Goal: Obtain resource: Download file/media

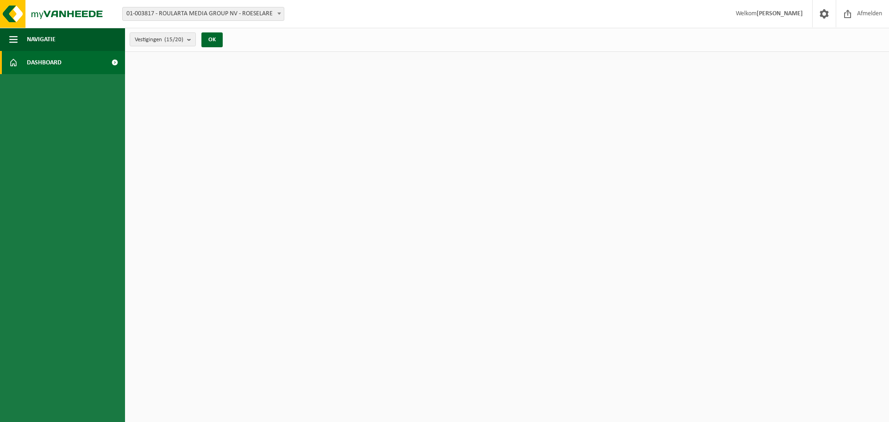
click at [806, 87] on html "Vestiging: 01-003817 - ROULARTA MEDIA GROUP NV - [GEOGRAPHIC_DATA] 02-009622 - …" at bounding box center [444, 211] width 889 height 422
click at [116, 62] on span at bounding box center [114, 62] width 21 height 23
click at [212, 39] on button "OK" at bounding box center [211, 39] width 21 height 15
click at [190, 41] on b "submit" at bounding box center [191, 39] width 8 height 13
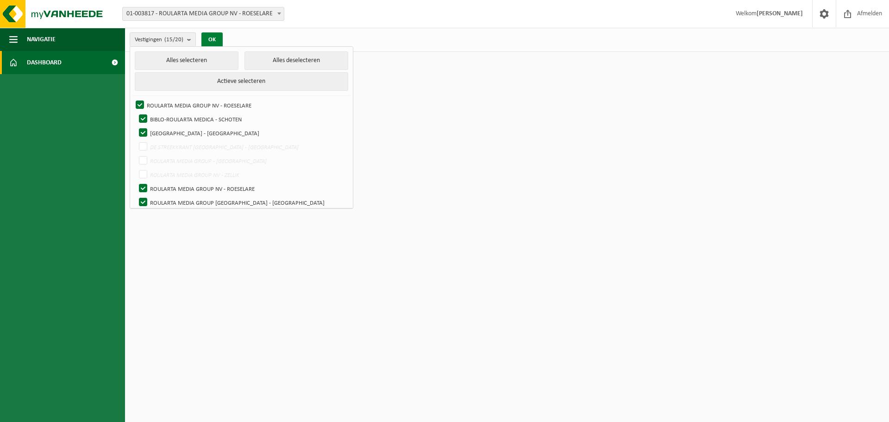
click at [212, 38] on button "OK" at bounding box center [211, 39] width 21 height 15
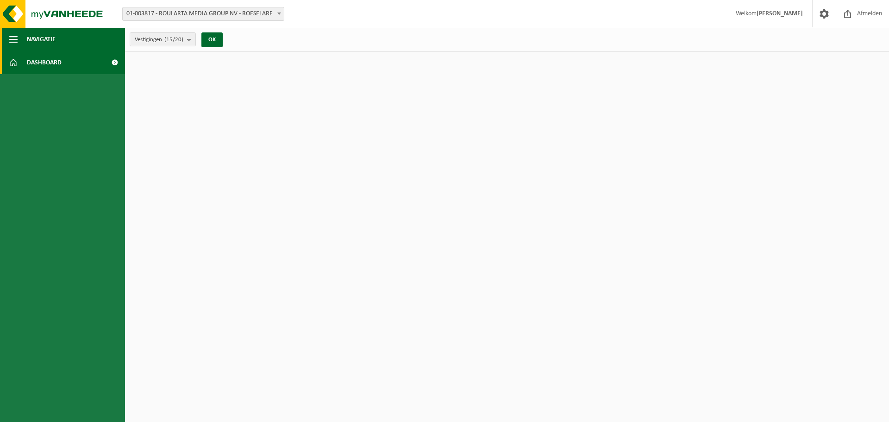
click at [13, 37] on span "button" at bounding box center [13, 39] width 8 height 23
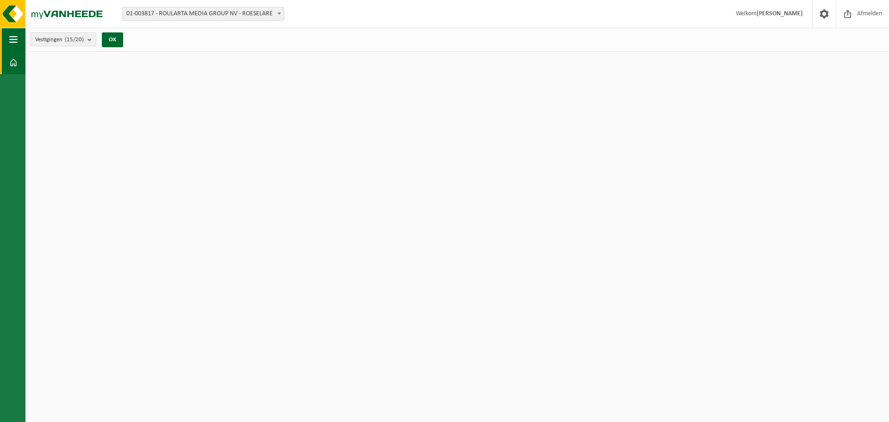
click at [13, 37] on span "button" at bounding box center [13, 39] width 8 height 23
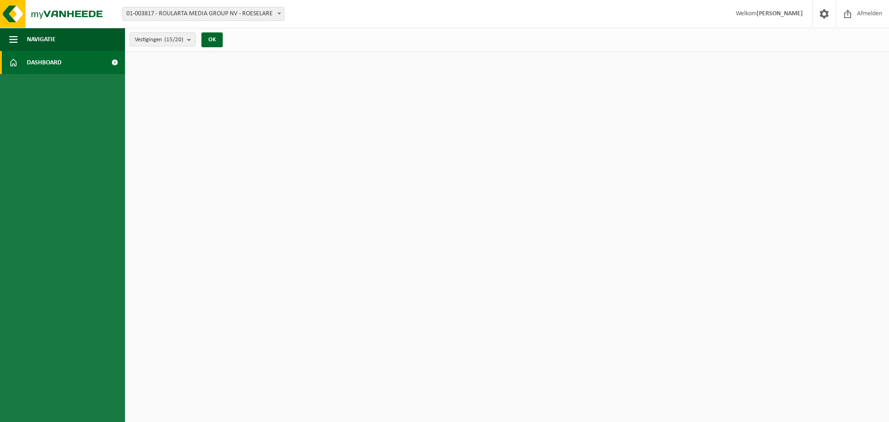
click at [115, 63] on span at bounding box center [114, 62] width 21 height 23
click at [114, 64] on span at bounding box center [114, 62] width 21 height 23
click at [860, 12] on span "Afmelden" at bounding box center [870, 13] width 30 height 27
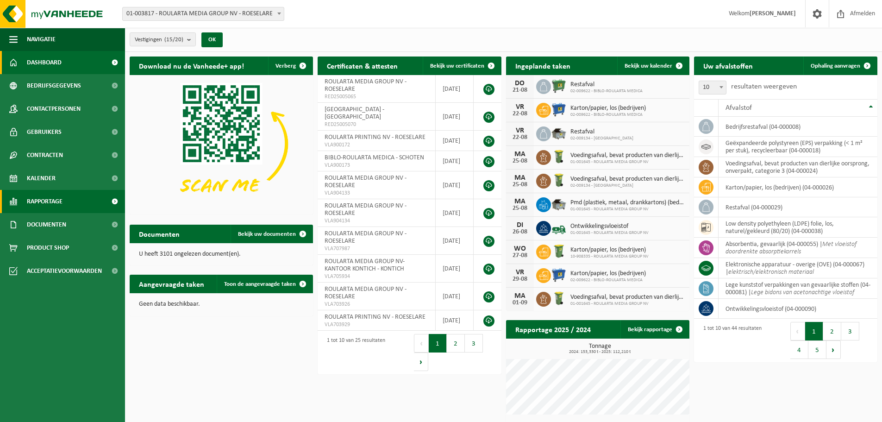
click at [53, 204] on span "Rapportage" at bounding box center [45, 201] width 36 height 23
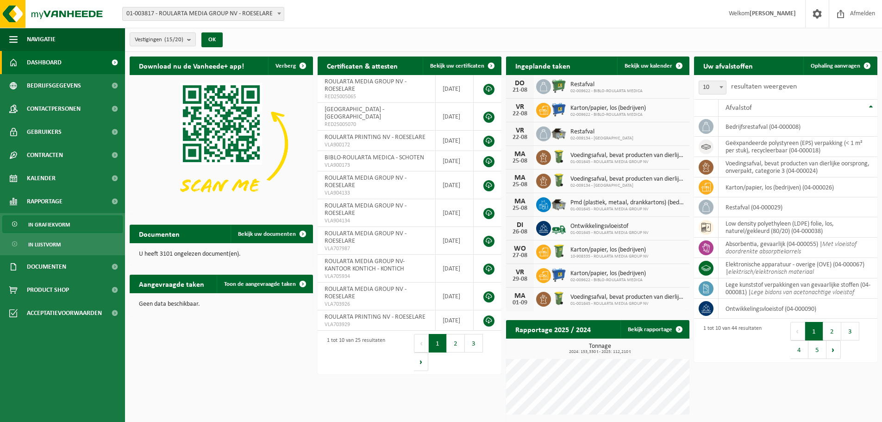
click at [53, 225] on span "In grafiekvorm" at bounding box center [49, 225] width 42 height 18
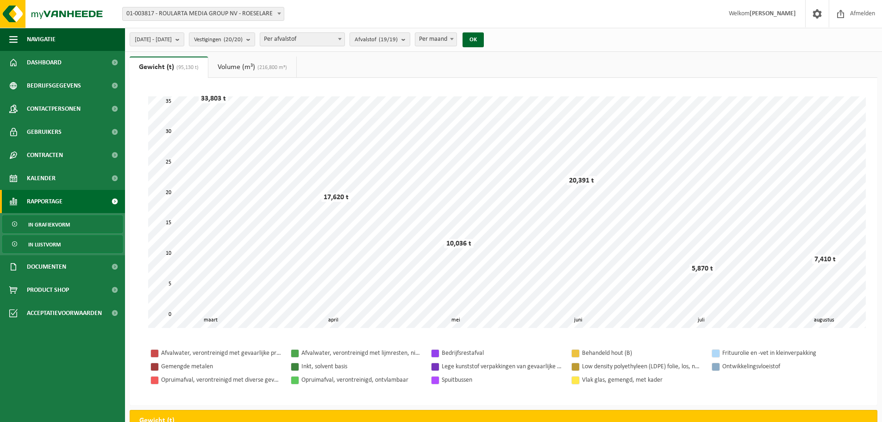
click at [51, 242] on span "In lijstvorm" at bounding box center [44, 245] width 32 height 18
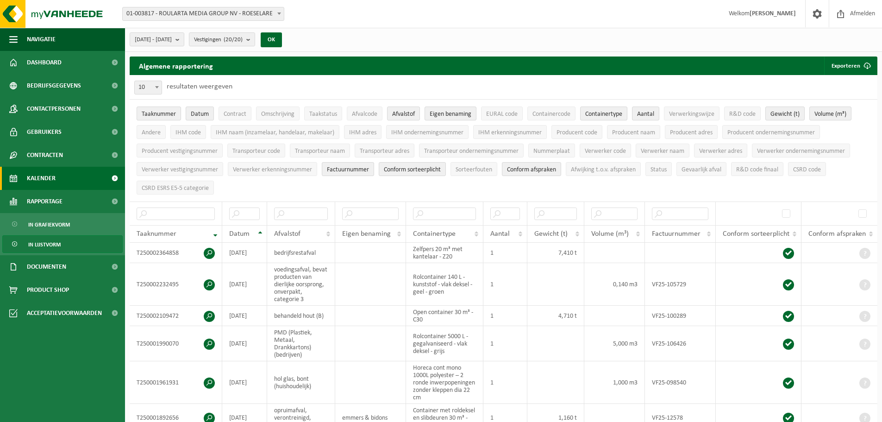
click at [81, 185] on link "Kalender" at bounding box center [62, 178] width 125 height 23
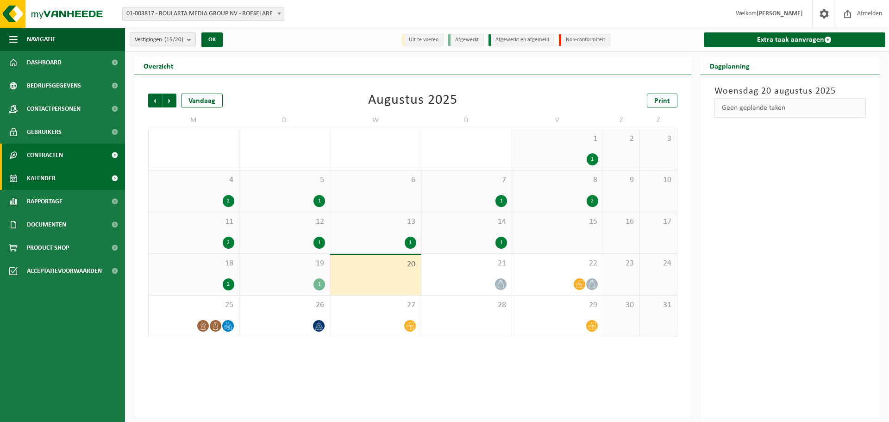
click at [85, 155] on link "Contracten" at bounding box center [62, 155] width 125 height 23
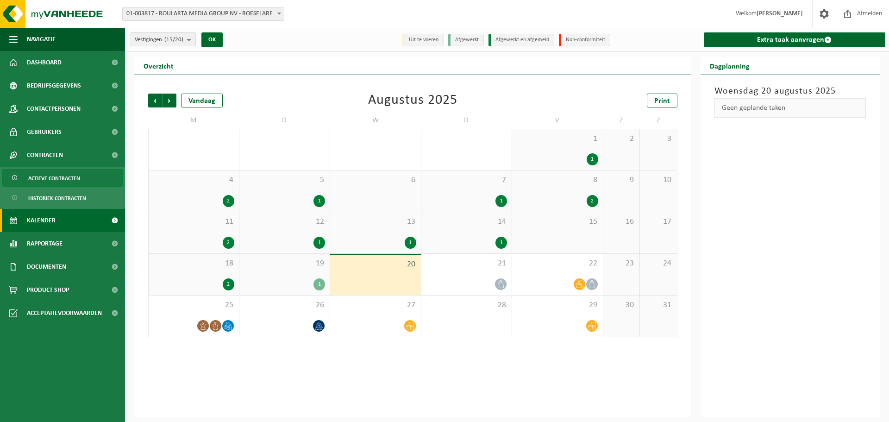
click at [74, 177] on span "Actieve contracten" at bounding box center [54, 178] width 52 height 18
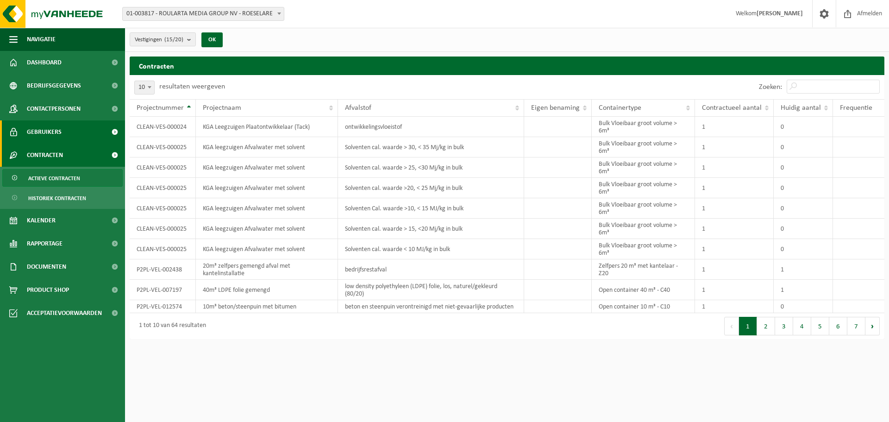
click at [89, 134] on link "Gebruikers" at bounding box center [62, 131] width 125 height 23
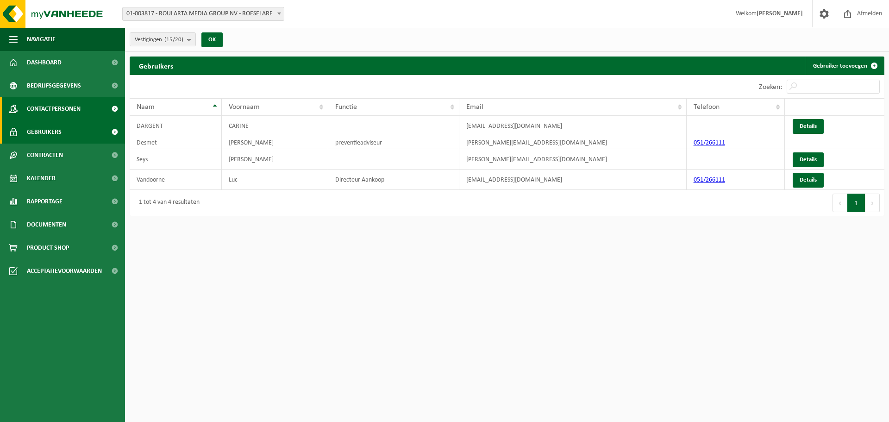
click at [83, 112] on link "Contactpersonen" at bounding box center [62, 108] width 125 height 23
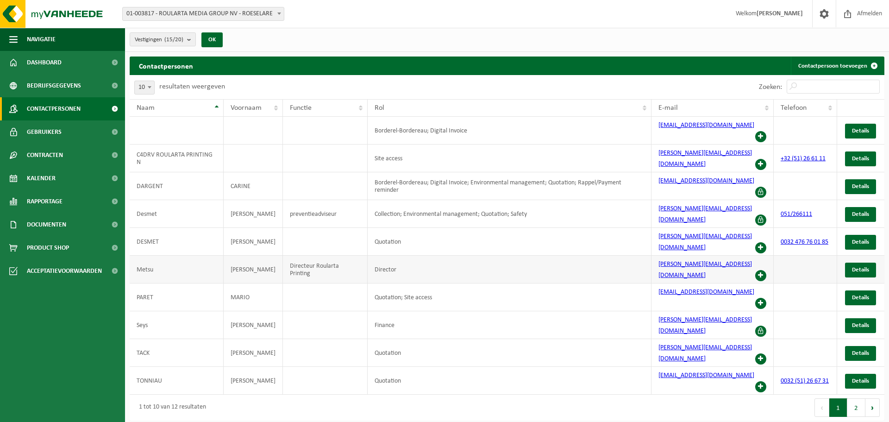
click at [762, 270] on span at bounding box center [760, 275] width 11 height 11
click at [193, 256] on td "Metsu" at bounding box center [177, 270] width 94 height 28
click at [852, 267] on span "Details" at bounding box center [860, 270] width 17 height 6
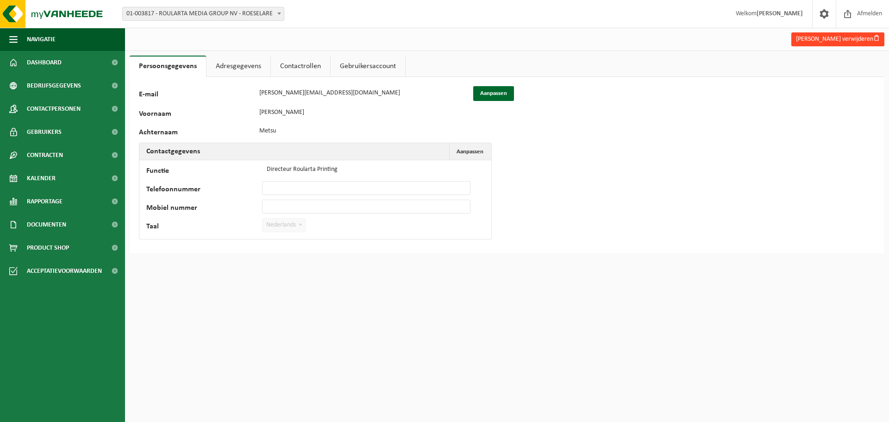
click at [830, 37] on button "William Metsu verwijderen" at bounding box center [837, 39] width 93 height 14
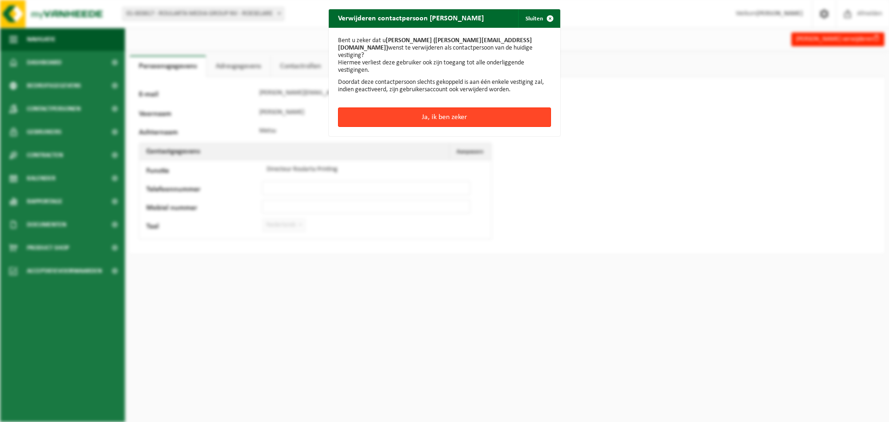
click at [425, 114] on button "Ja, ik ben zeker" at bounding box center [444, 116] width 213 height 19
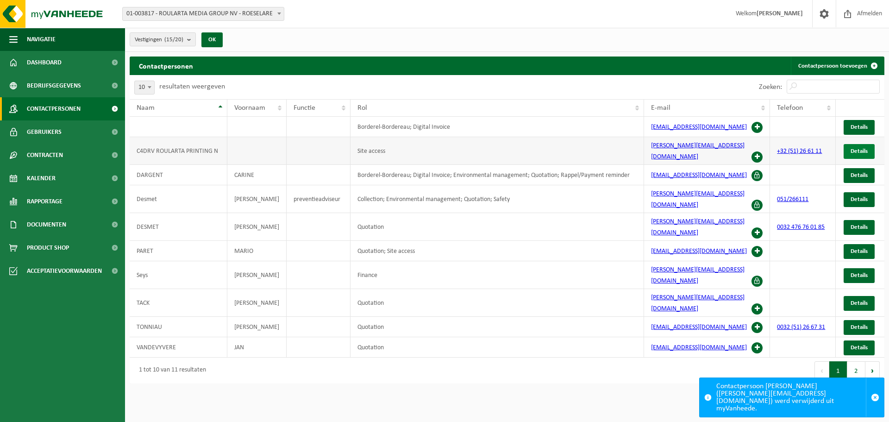
click at [859, 148] on span "Details" at bounding box center [858, 151] width 17 height 6
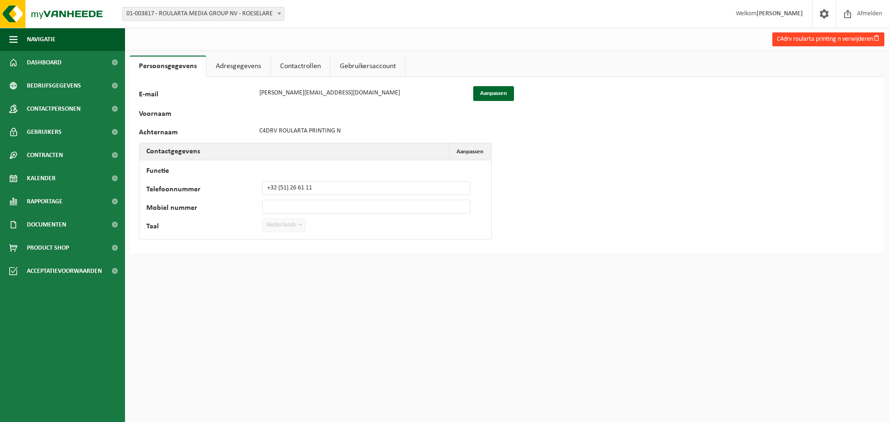
click at [832, 38] on button "C4drv roularta printing n verwijderen" at bounding box center [828, 39] width 112 height 14
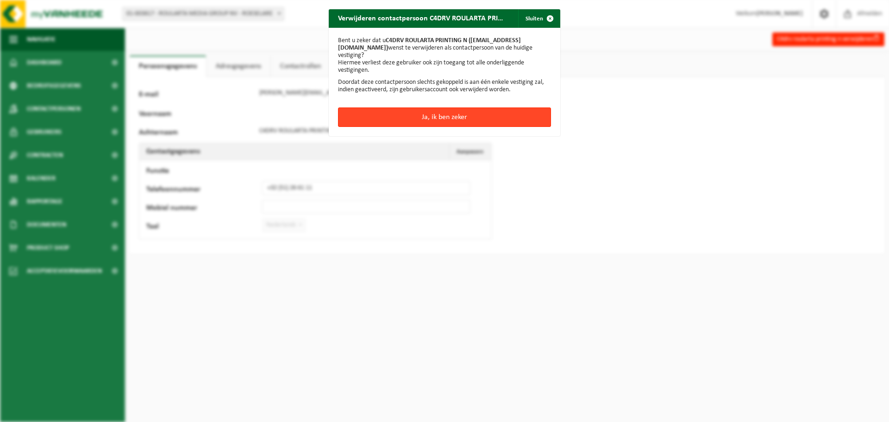
click at [438, 116] on button "Ja, ik ben zeker" at bounding box center [444, 116] width 213 height 19
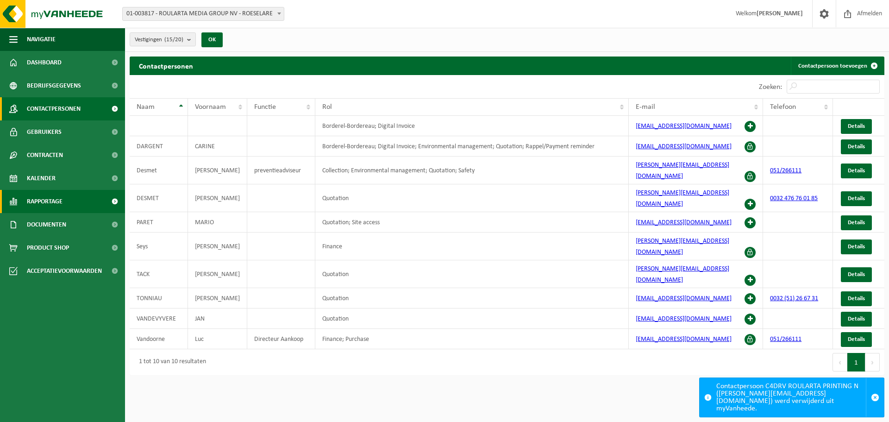
click at [56, 205] on span "Rapportage" at bounding box center [45, 201] width 36 height 23
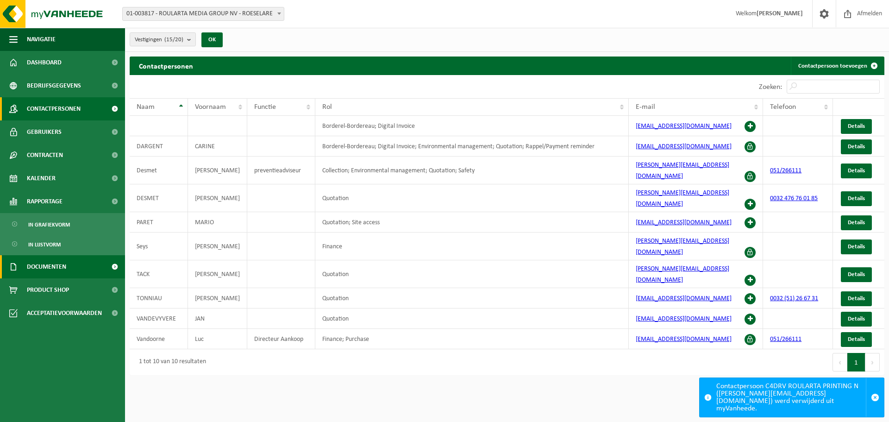
click at [59, 265] on span "Documenten" at bounding box center [46, 266] width 39 height 23
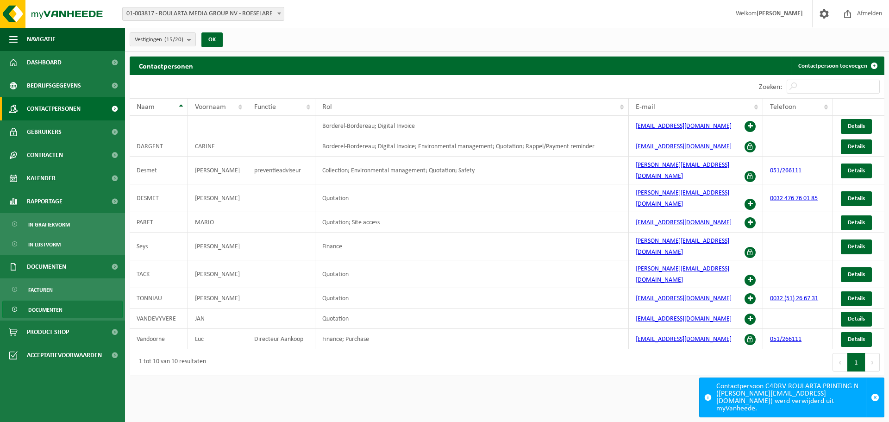
click at [58, 314] on span "Documenten" at bounding box center [45, 310] width 34 height 18
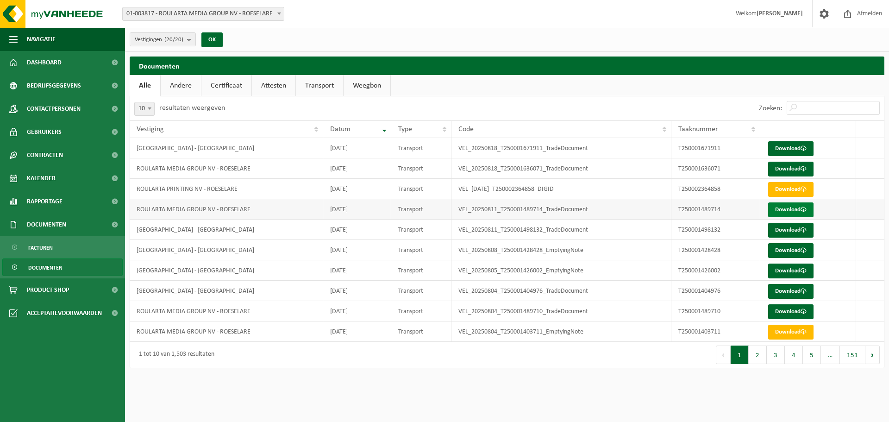
click at [784, 212] on link "Download" at bounding box center [790, 209] width 45 height 15
click at [789, 149] on link "Download" at bounding box center [790, 148] width 45 height 15
click at [115, 198] on span at bounding box center [114, 201] width 21 height 23
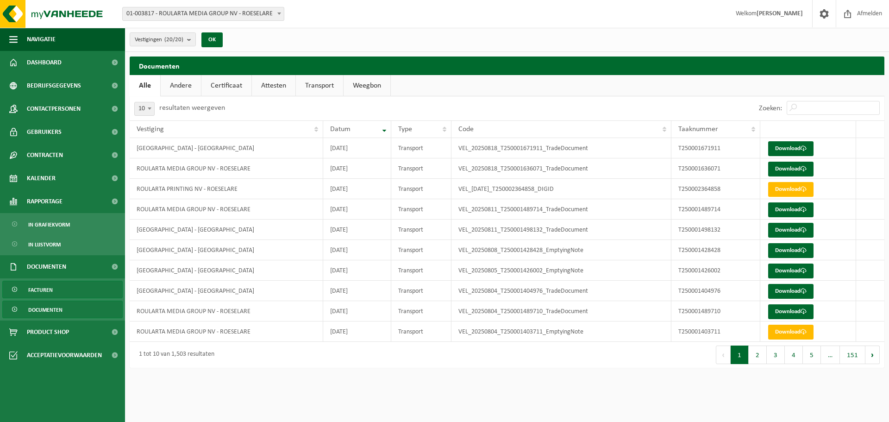
click at [49, 293] on span "Facturen" at bounding box center [40, 290] width 25 height 18
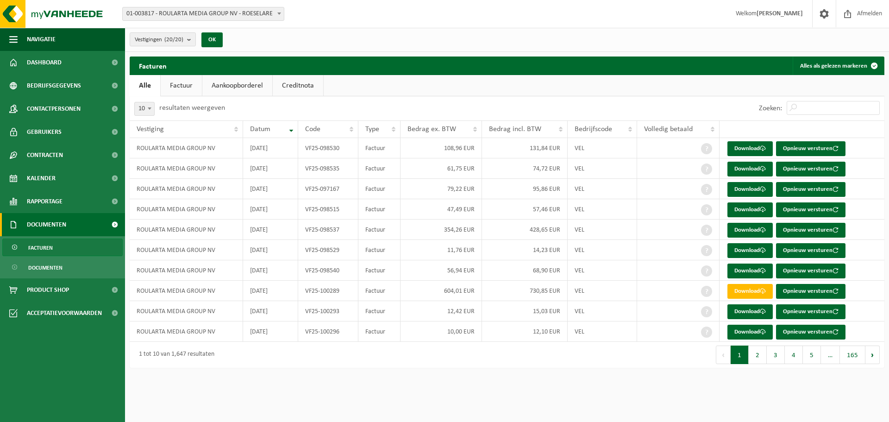
click at [54, 245] on link "Facturen" at bounding box center [62, 247] width 120 height 18
click at [51, 269] on span "Documenten" at bounding box center [45, 268] width 34 height 18
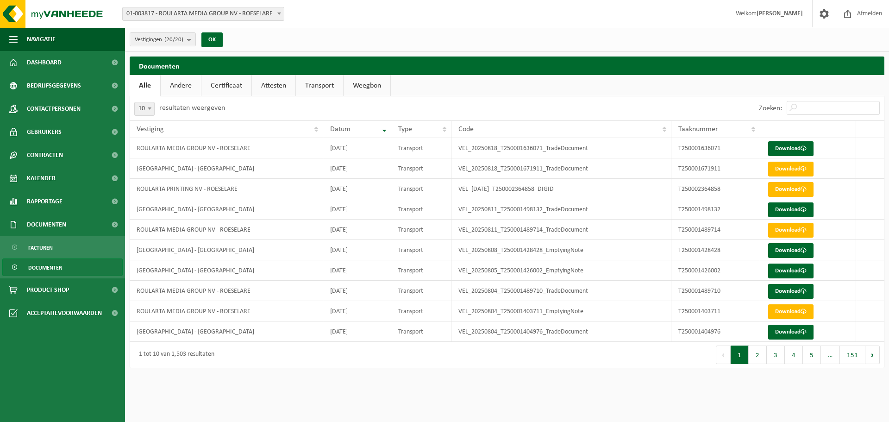
click at [277, 84] on link "Attesten" at bounding box center [274, 85] width 44 height 21
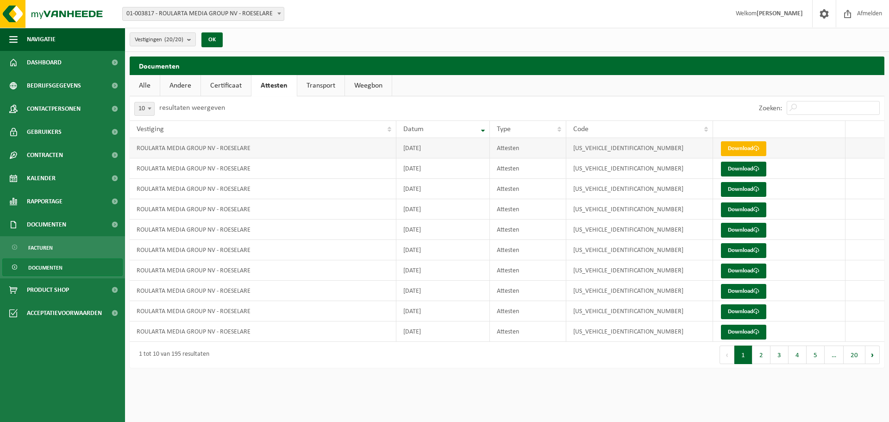
click at [741, 149] on link "Download" at bounding box center [743, 148] width 45 height 15
click at [233, 91] on link "Certificaat" at bounding box center [226, 85] width 50 height 21
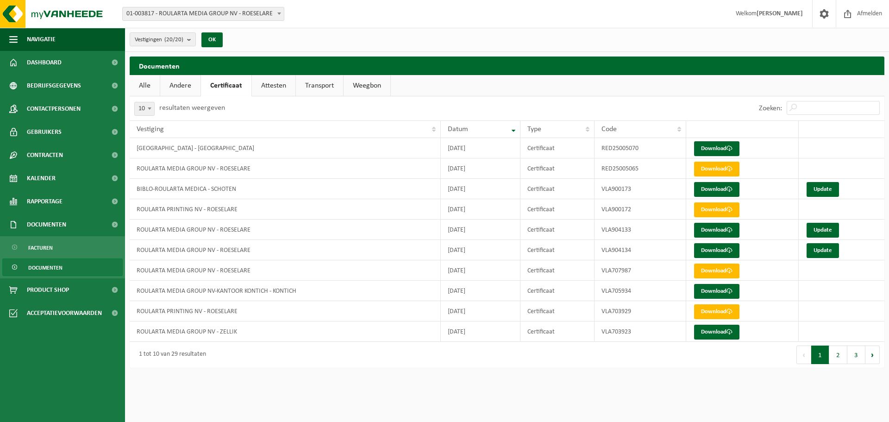
click at [175, 88] on link "Andere" at bounding box center [180, 85] width 40 height 21
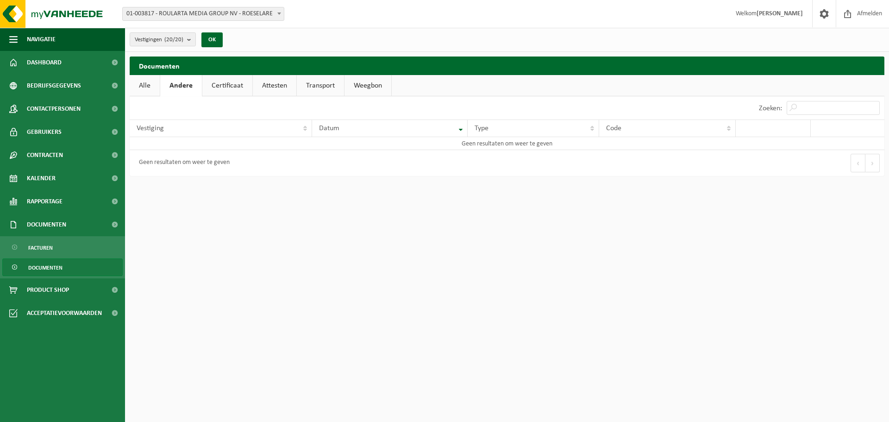
click at [148, 85] on link "Alle" at bounding box center [145, 85] width 30 height 21
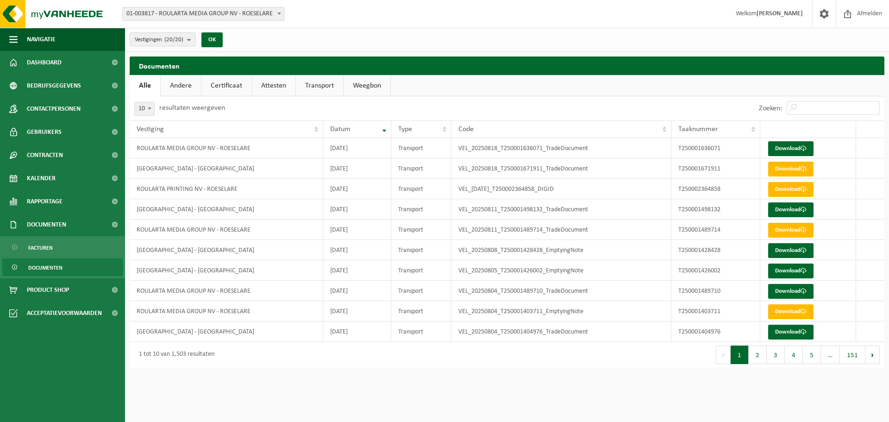
click at [175, 84] on link "Andere" at bounding box center [181, 85] width 40 height 21
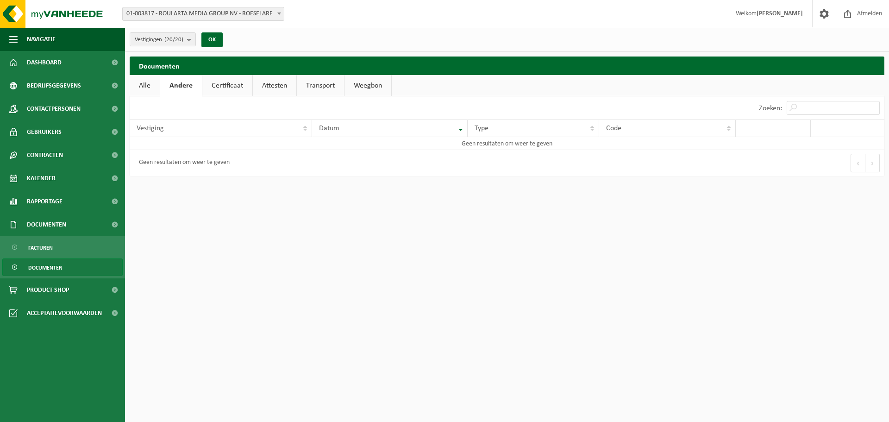
click at [234, 84] on link "Certificaat" at bounding box center [227, 85] width 50 height 21
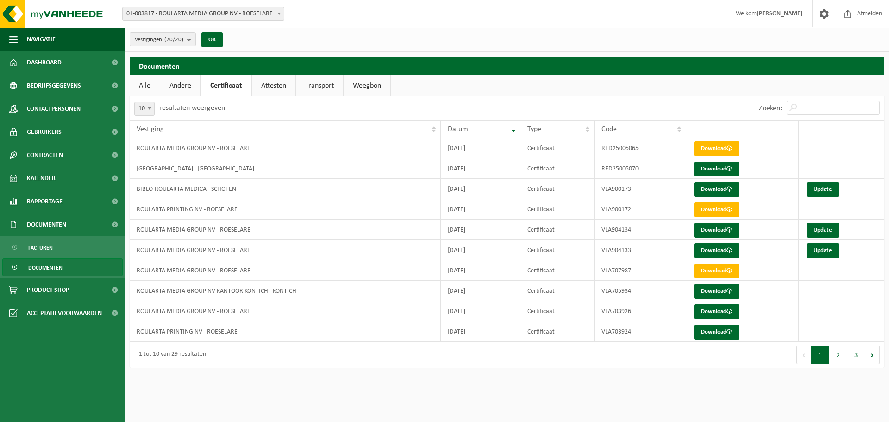
click at [280, 85] on link "Attesten" at bounding box center [274, 85] width 44 height 21
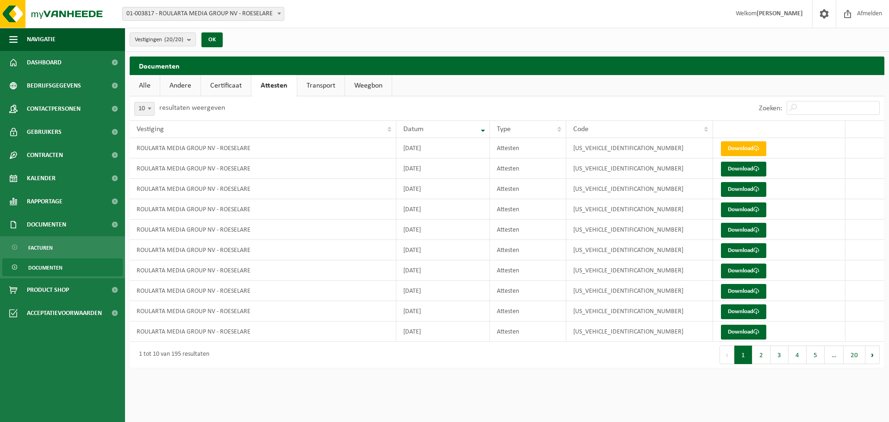
click at [315, 85] on link "Transport" at bounding box center [320, 85] width 47 height 21
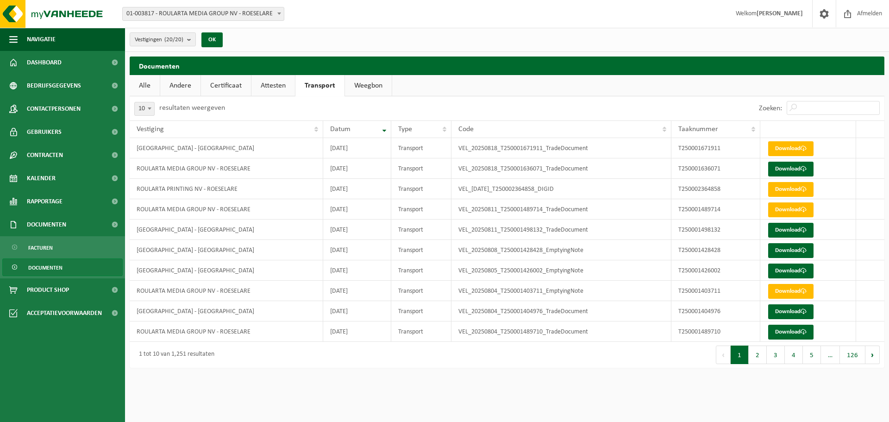
click at [369, 85] on link "Weegbon" at bounding box center [368, 85] width 47 height 21
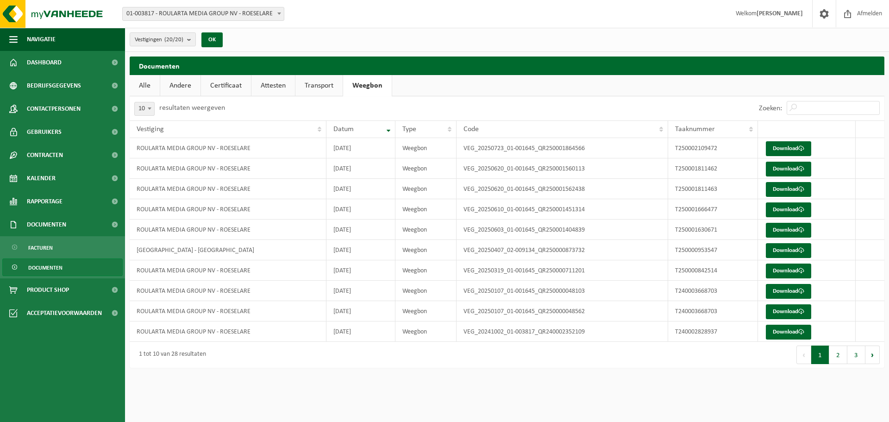
click at [319, 87] on link "Transport" at bounding box center [318, 85] width 47 height 21
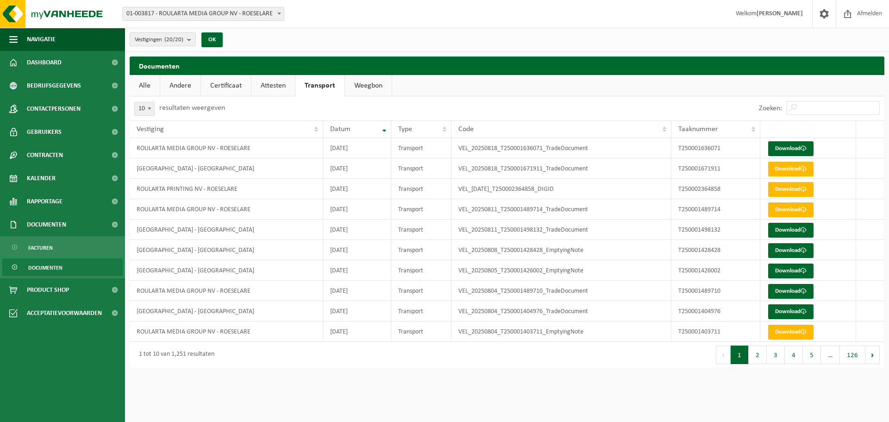
click at [266, 87] on link "Attesten" at bounding box center [273, 85] width 44 height 21
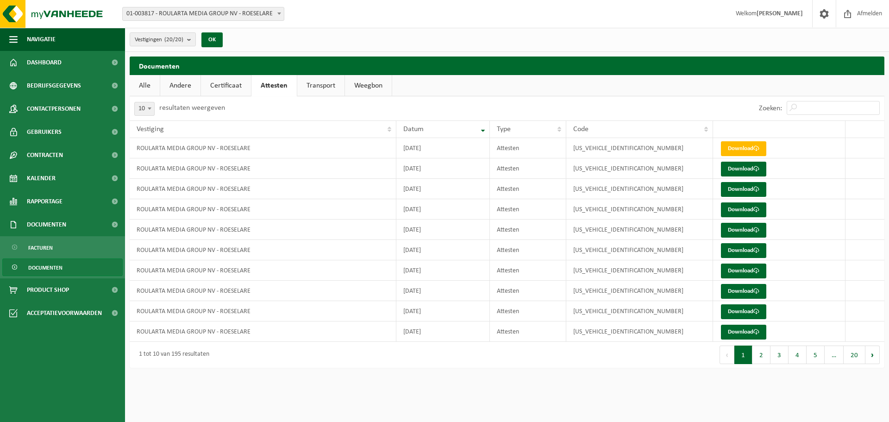
click at [222, 84] on link "Certificaat" at bounding box center [226, 85] width 50 height 21
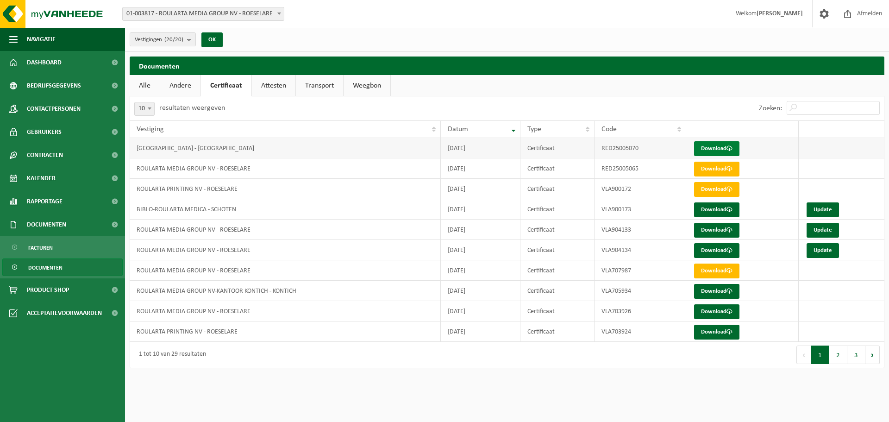
click at [704, 145] on link "Download" at bounding box center [716, 148] width 45 height 15
click at [52, 269] on span "Documenten" at bounding box center [45, 268] width 34 height 18
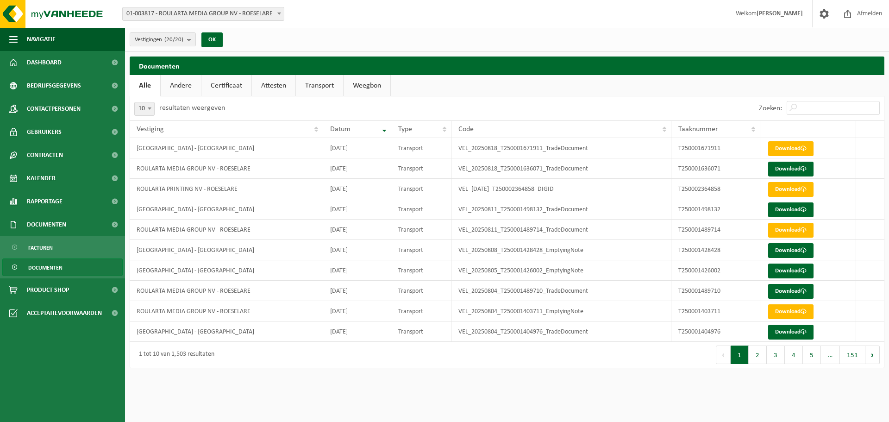
click at [173, 83] on link "Andere" at bounding box center [181, 85] width 40 height 21
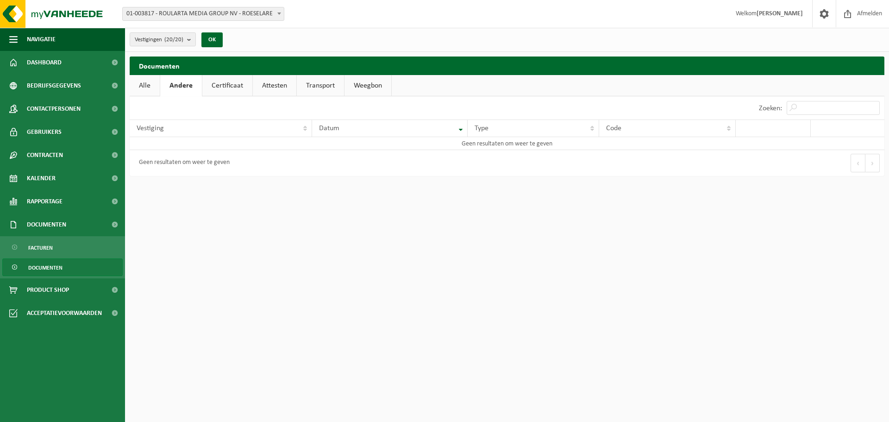
click at [224, 81] on link "Certificaat" at bounding box center [227, 85] width 50 height 21
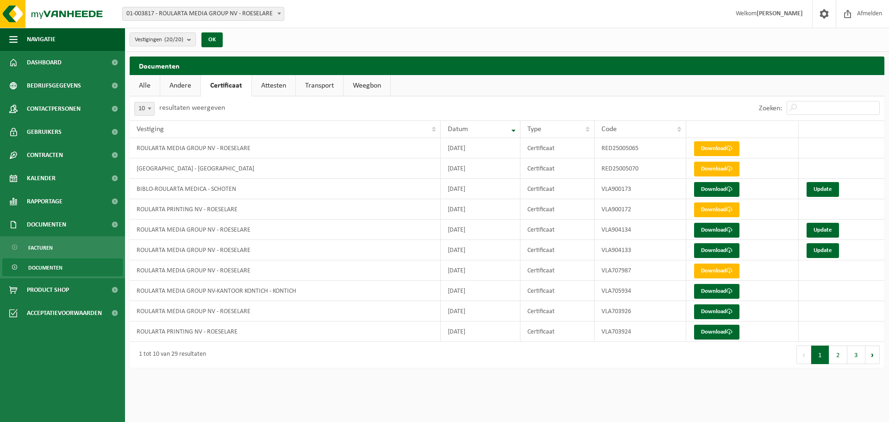
click at [284, 87] on link "Attesten" at bounding box center [274, 85] width 44 height 21
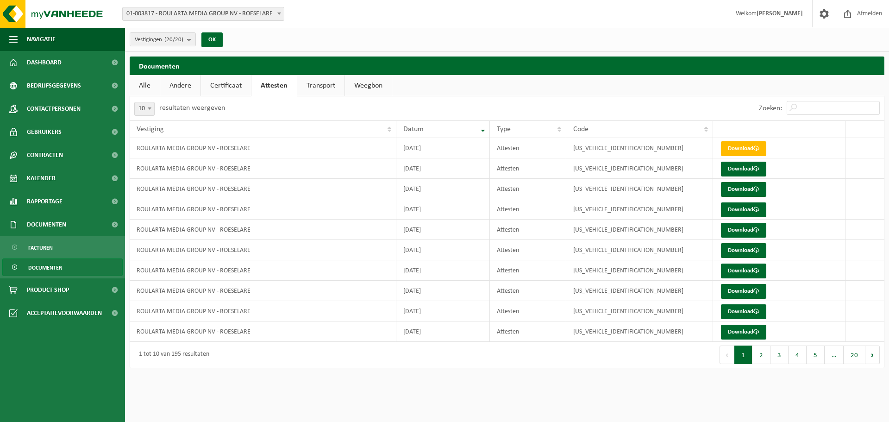
click at [306, 82] on link "Transport" at bounding box center [320, 85] width 47 height 21
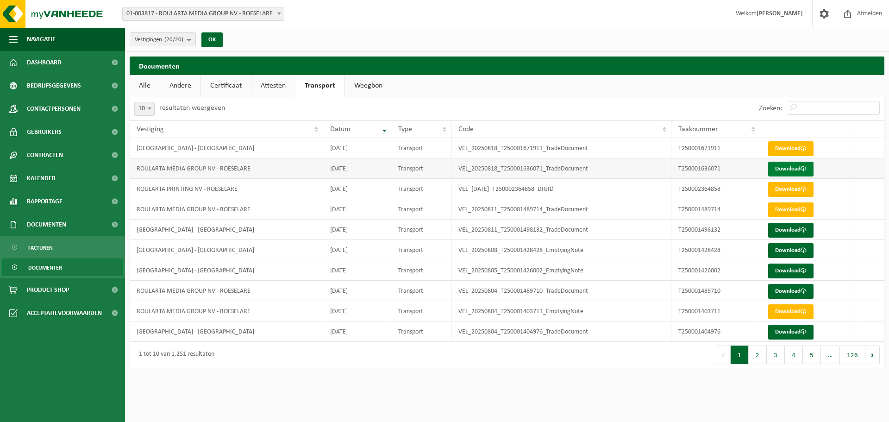
click at [782, 170] on link "Download" at bounding box center [790, 169] width 45 height 15
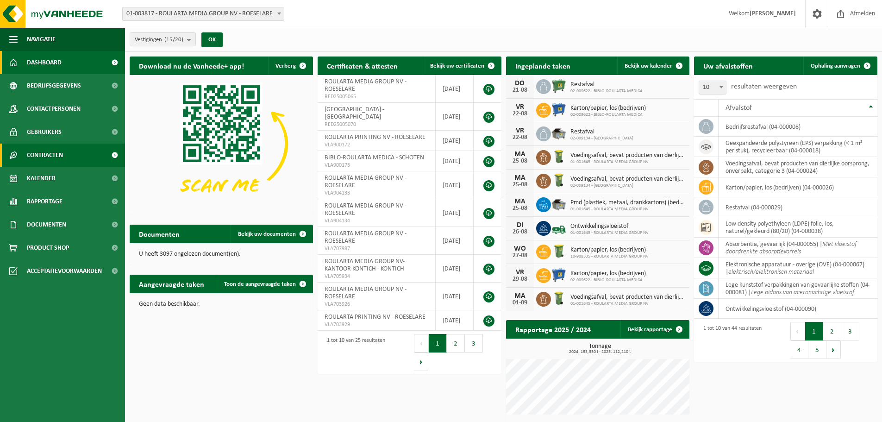
click at [77, 156] on link "Contracten" at bounding box center [62, 155] width 125 height 23
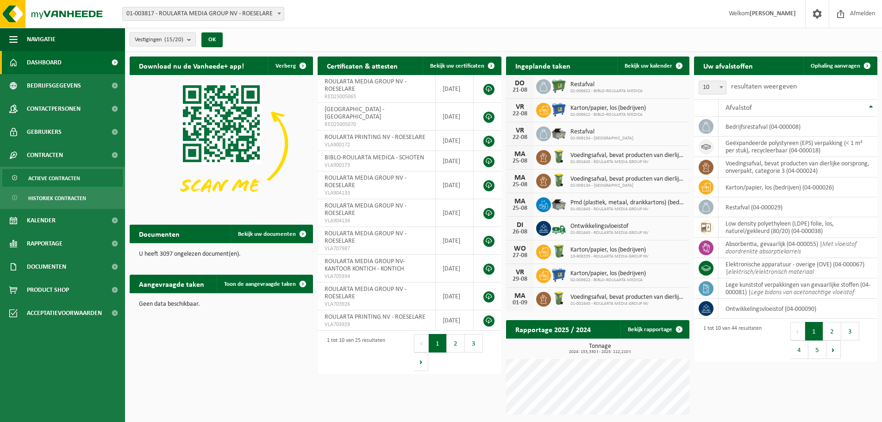
click at [67, 180] on span "Actieve contracten" at bounding box center [54, 178] width 52 height 18
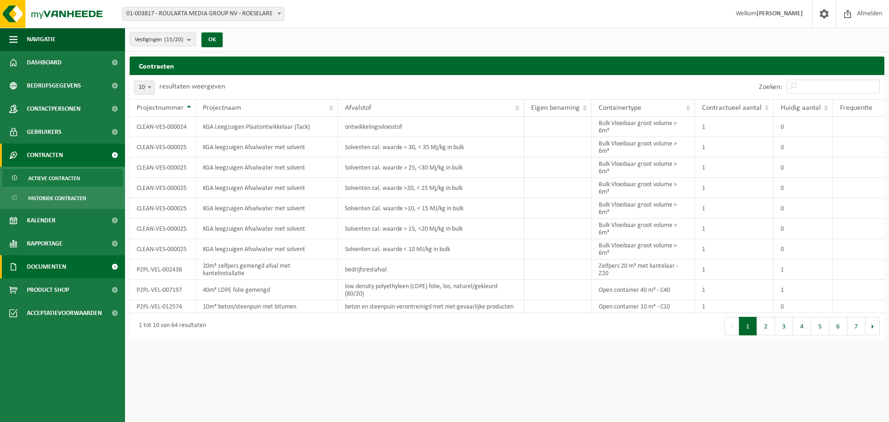
click at [80, 268] on link "Documenten" at bounding box center [62, 266] width 125 height 23
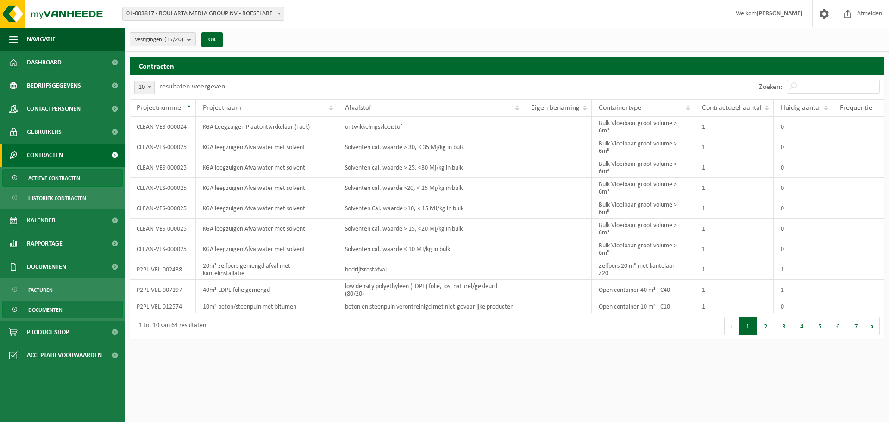
click at [59, 307] on span "Documenten" at bounding box center [45, 310] width 34 height 18
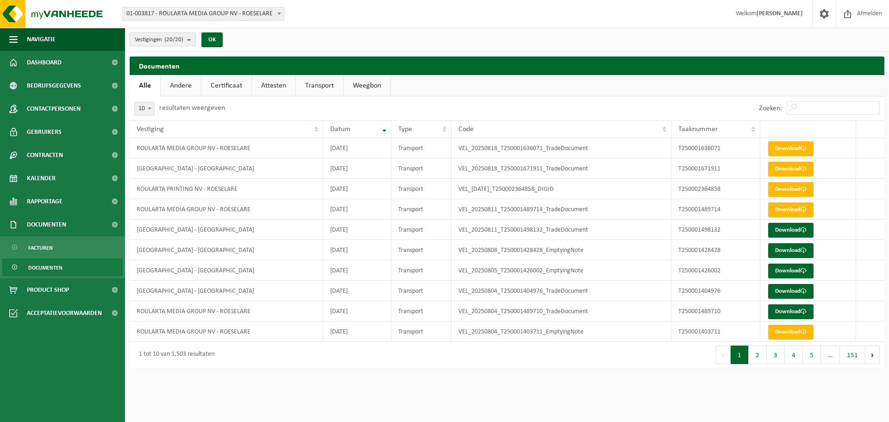
click at [278, 89] on link "Attesten" at bounding box center [274, 85] width 44 height 21
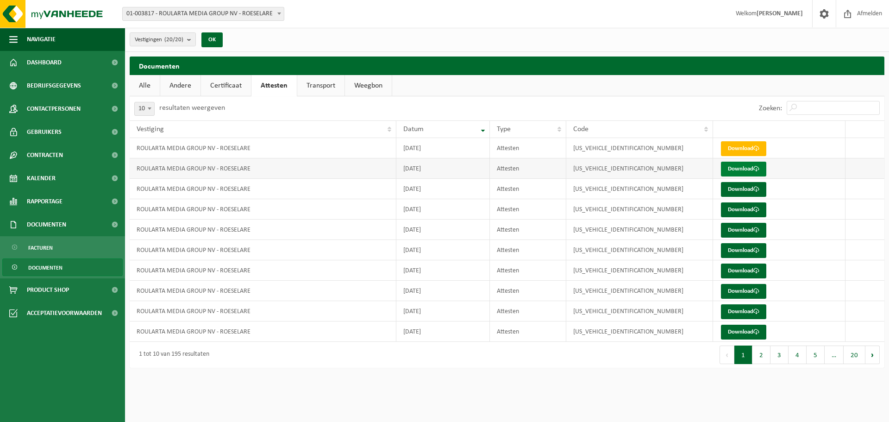
click at [746, 166] on link "Download" at bounding box center [743, 169] width 45 height 15
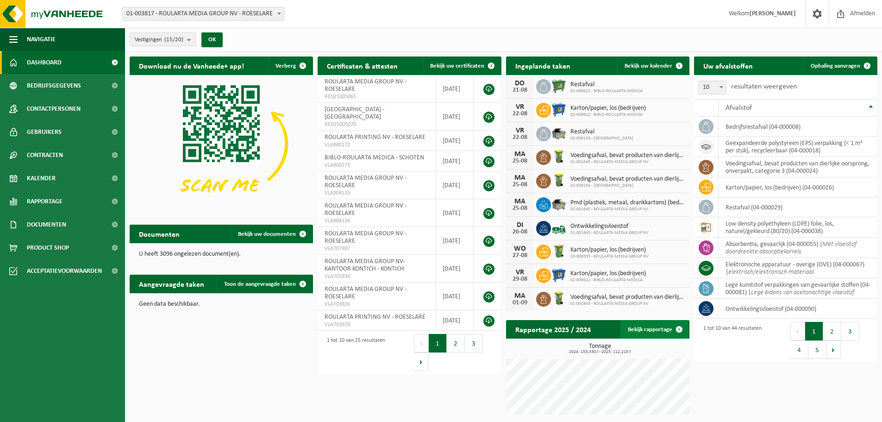
click at [677, 328] on span at bounding box center [679, 329] width 19 height 19
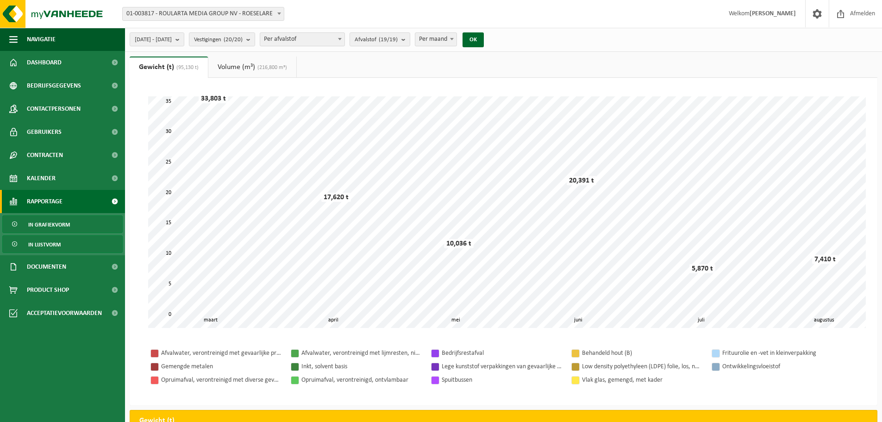
click at [69, 242] on link "In lijstvorm" at bounding box center [62, 244] width 120 height 18
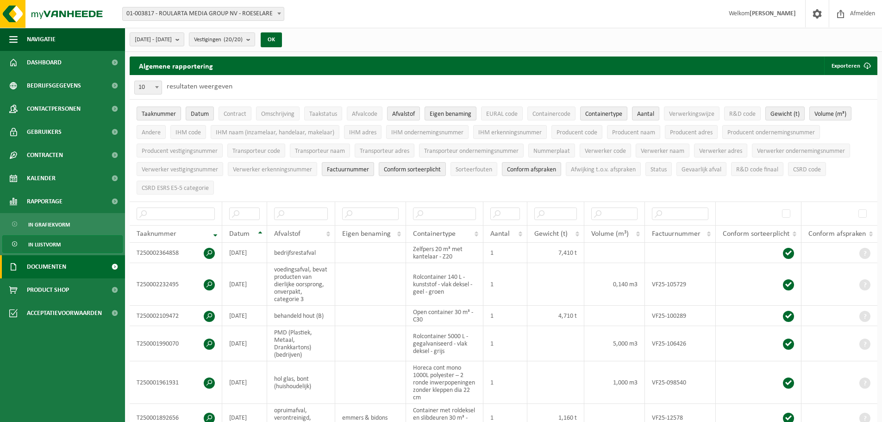
click at [88, 265] on link "Documenten" at bounding box center [62, 266] width 125 height 23
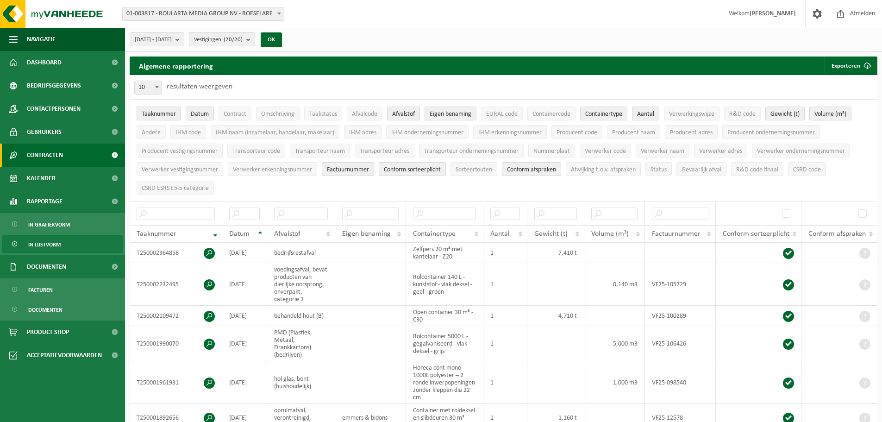
click at [67, 158] on link "Contracten" at bounding box center [62, 155] width 125 height 23
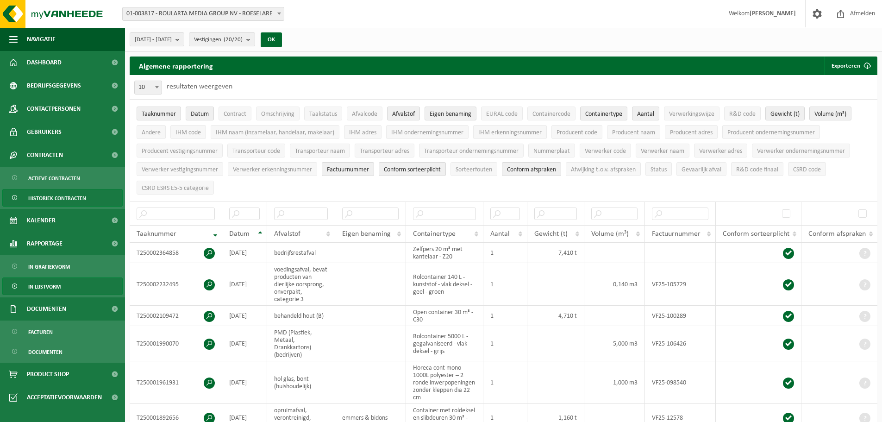
click at [64, 194] on span "Historiek contracten" at bounding box center [57, 198] width 58 height 18
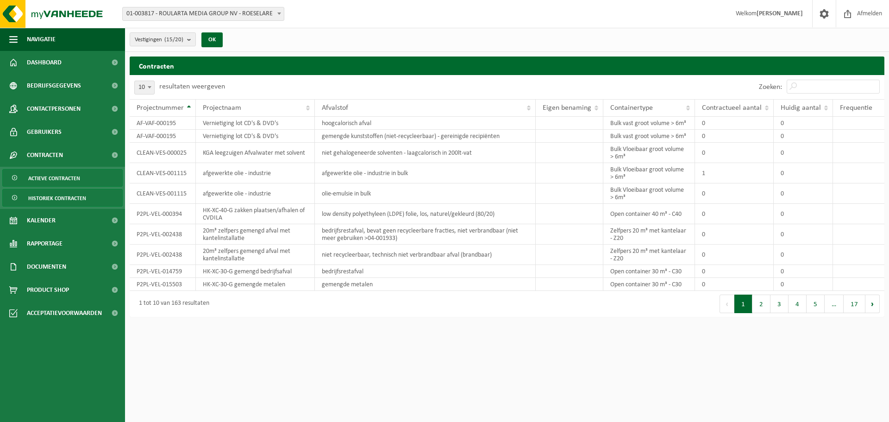
click at [68, 181] on span "Actieve contracten" at bounding box center [54, 178] width 52 height 18
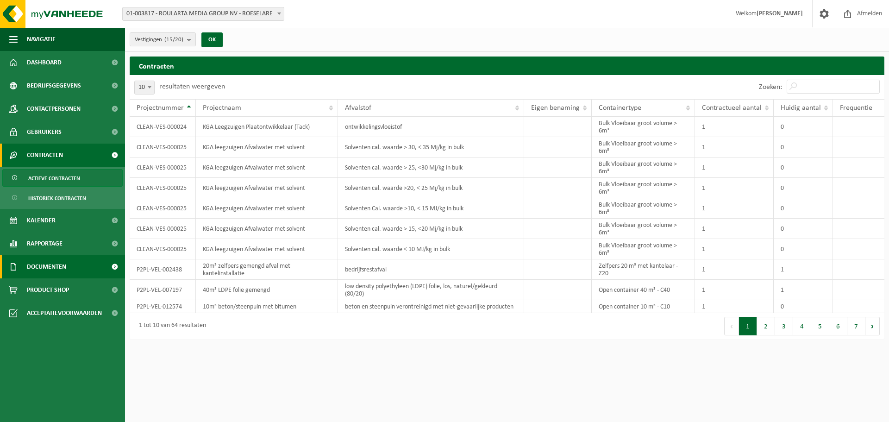
click at [58, 262] on span "Documenten" at bounding box center [46, 266] width 39 height 23
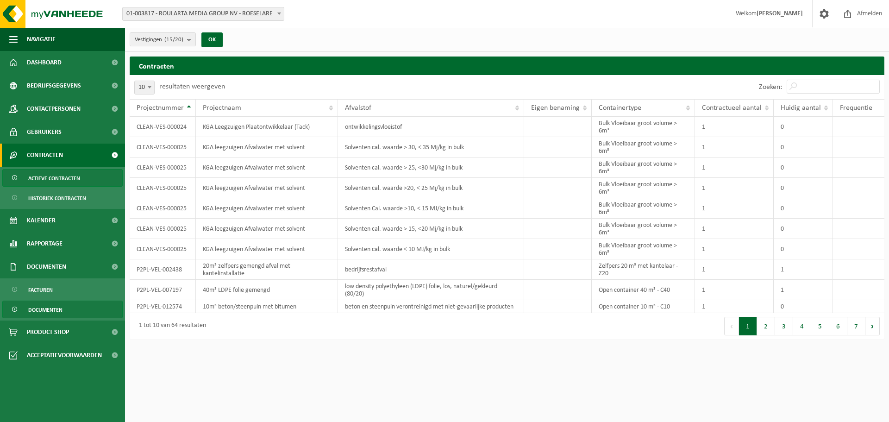
click at [56, 311] on span "Documenten" at bounding box center [45, 310] width 34 height 18
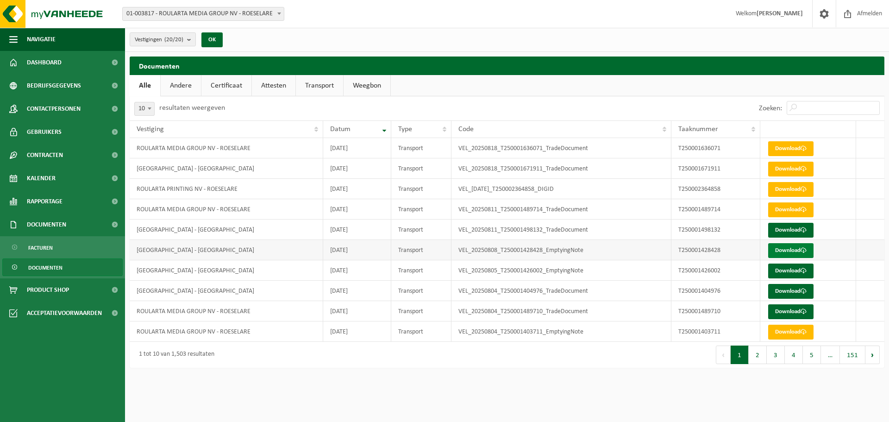
click at [793, 250] on link "Download" at bounding box center [790, 250] width 45 height 15
